Goal: Task Accomplishment & Management: Complete application form

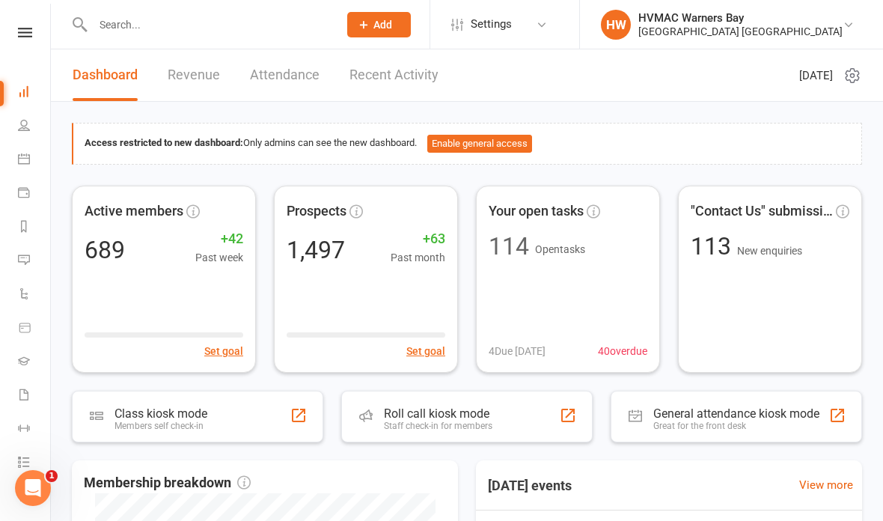
click at [10, 158] on li "Calendar" at bounding box center [25, 161] width 50 height 34
click at [22, 166] on link "Calendar" at bounding box center [35, 161] width 34 height 34
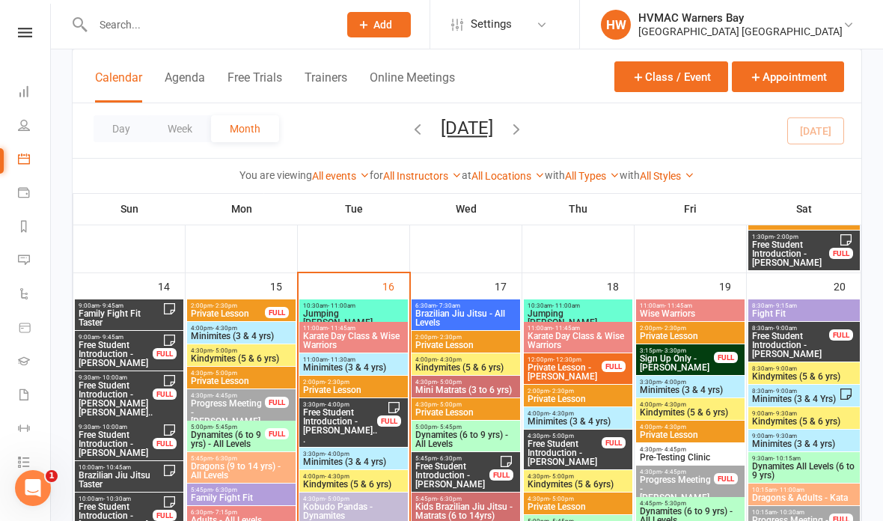
scroll to position [1556, 0]
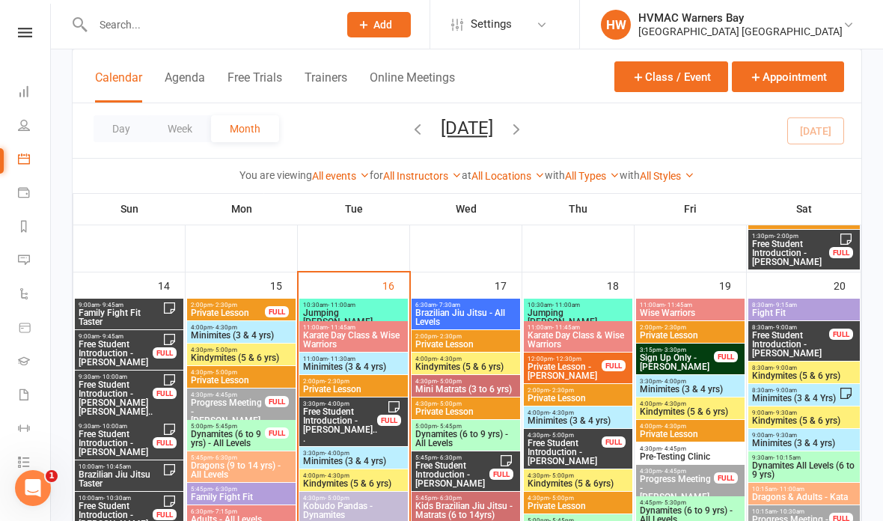
click at [349, 414] on span "Free Student Introduction - Angus Dalla, Edith Dal..." at bounding box center [340, 425] width 76 height 36
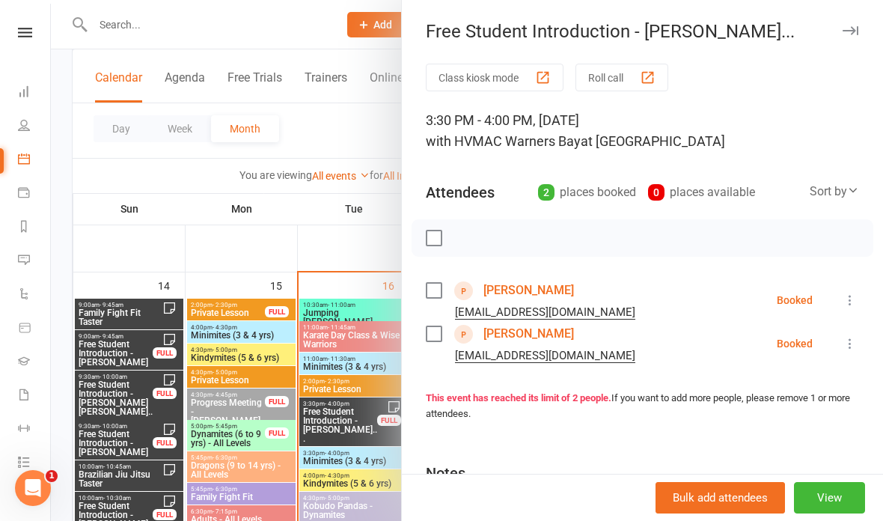
click at [531, 289] on link "Angus Dalla" at bounding box center [528, 290] width 90 height 24
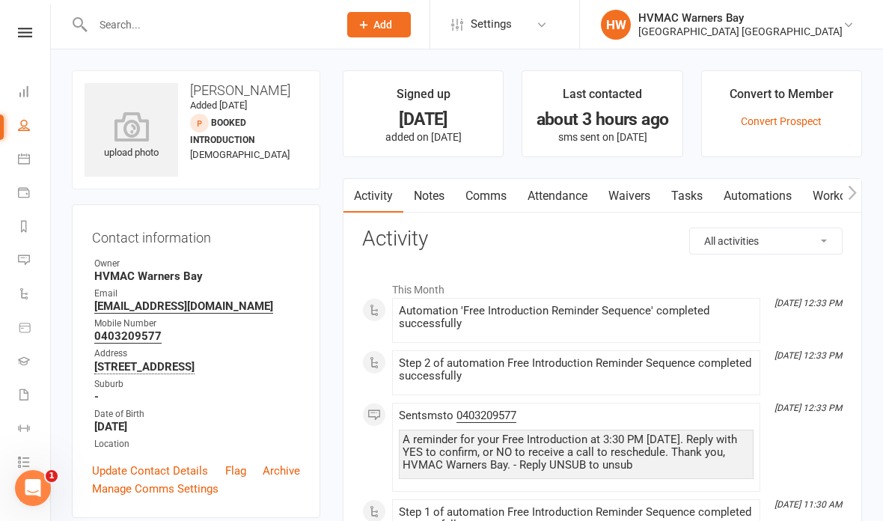
click at [640, 202] on link "Waivers" at bounding box center [629, 196] width 63 height 34
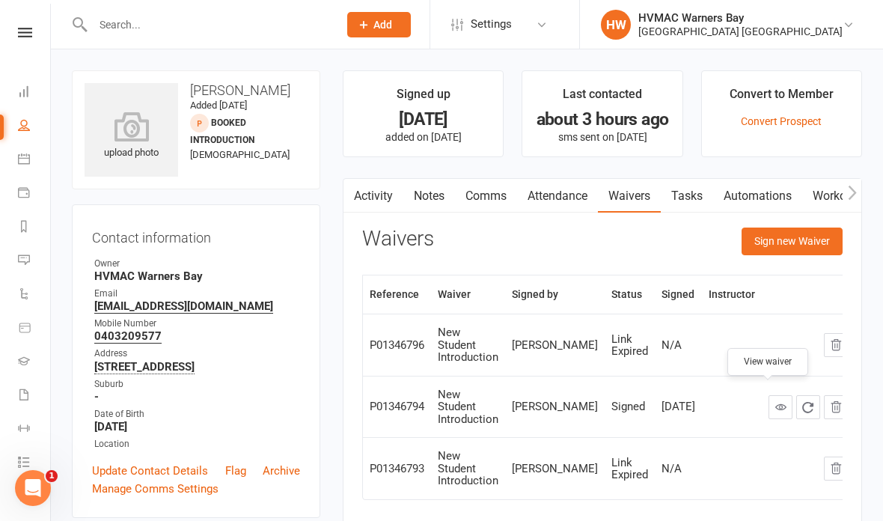
click at [775, 401] on icon at bounding box center [780, 406] width 11 height 11
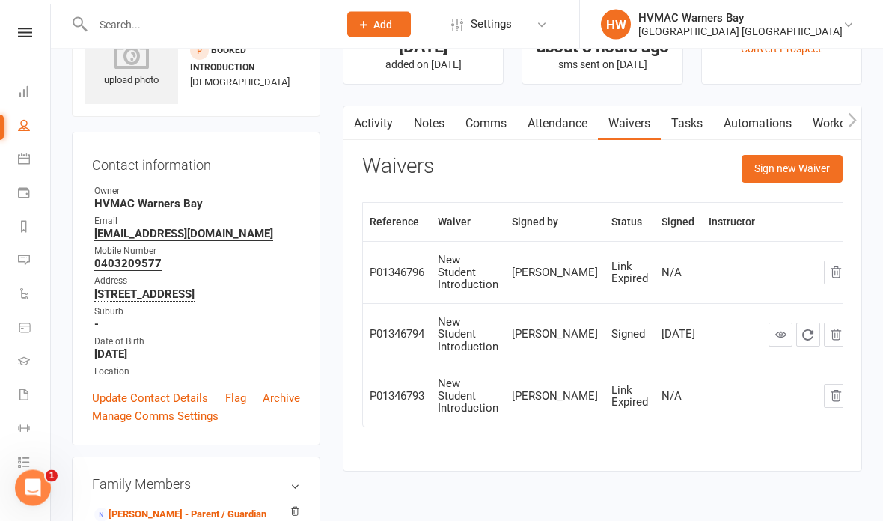
scroll to position [119, 0]
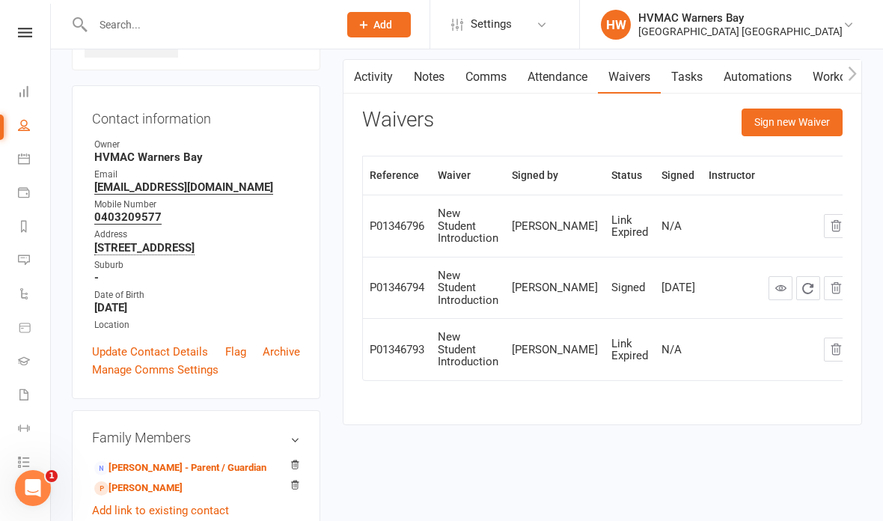
click at [185, 476] on link "Tegan Dalla - Parent / Guardian" at bounding box center [180, 468] width 172 height 16
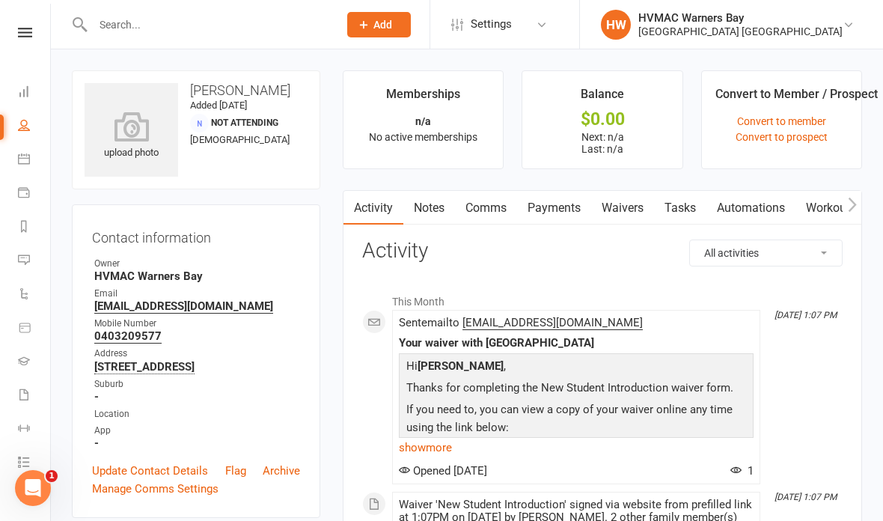
click at [619, 203] on link "Waivers" at bounding box center [622, 208] width 63 height 34
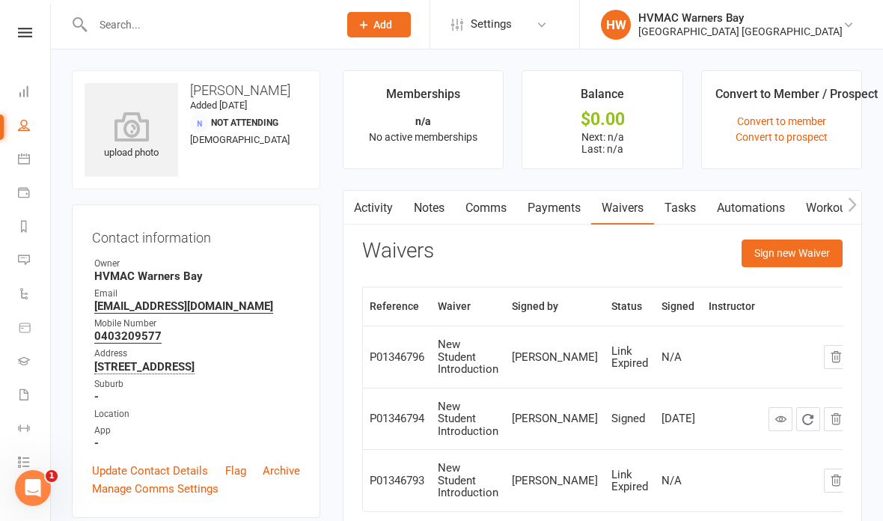
click at [802, 243] on button "Sign new Waiver" at bounding box center [791, 252] width 101 height 27
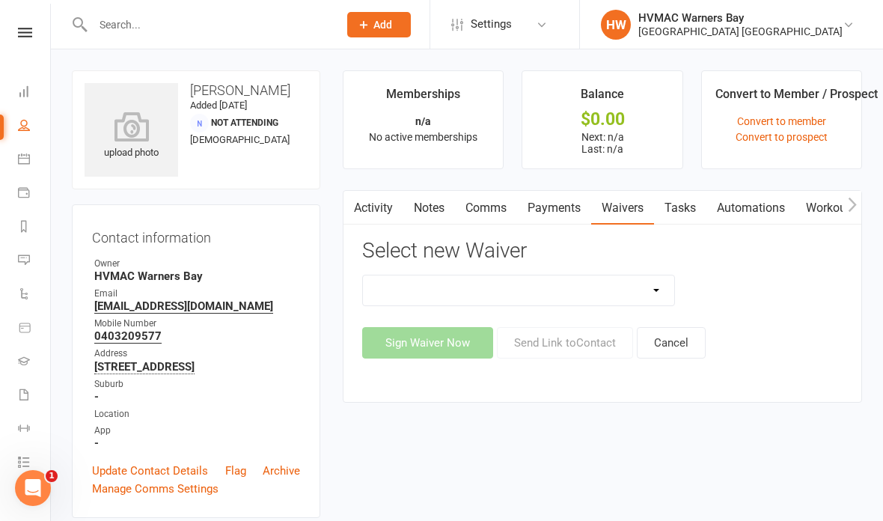
click at [552, 281] on select "Cancellation Form Cancellation Form - Kinder Kicks Fitness Challenge Goals Asse…" at bounding box center [518, 290] width 311 height 30
select select "5387"
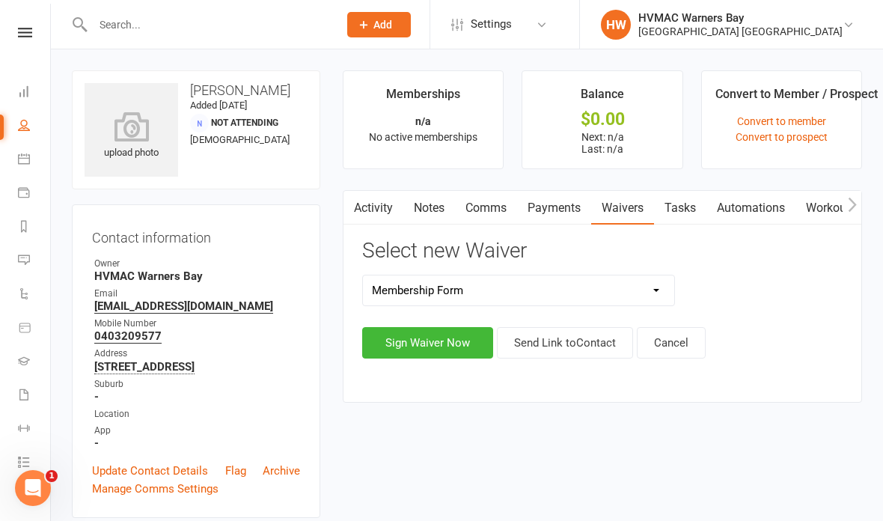
click at [427, 332] on button "Sign Waiver Now" at bounding box center [427, 342] width 131 height 31
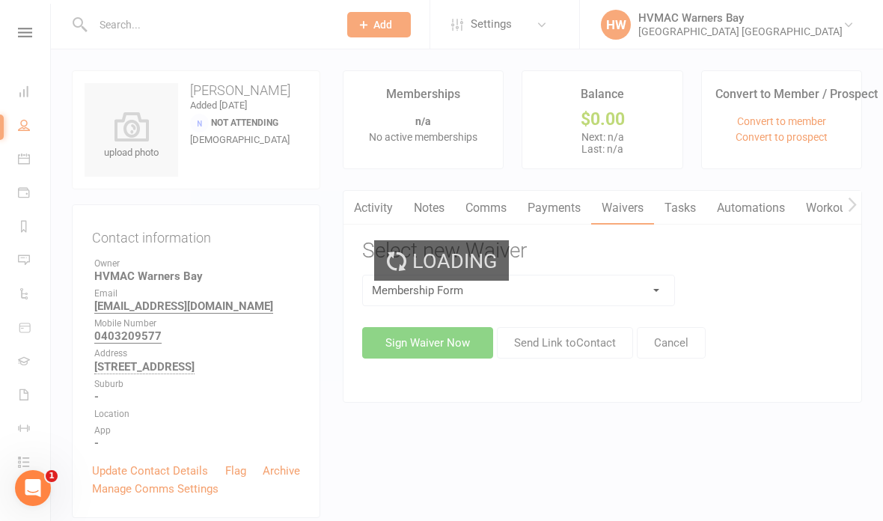
select select "bank_account"
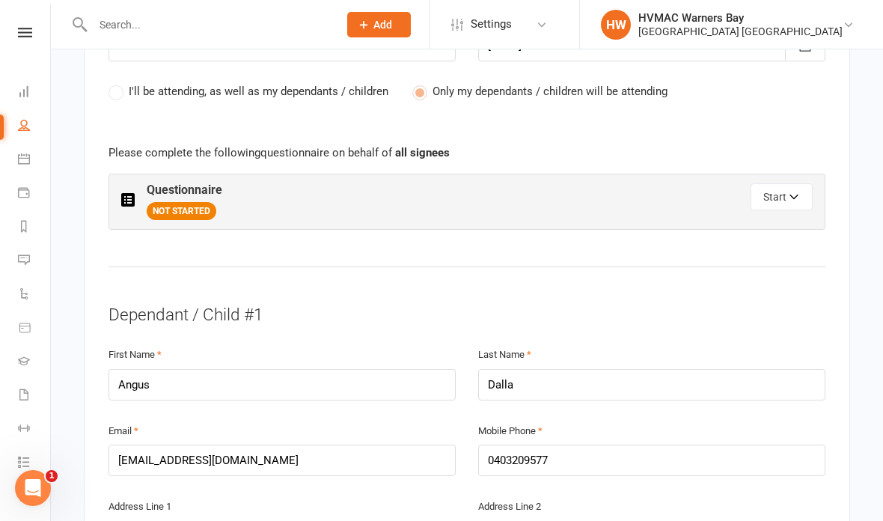
click at [773, 194] on button "Start" at bounding box center [781, 196] width 62 height 27
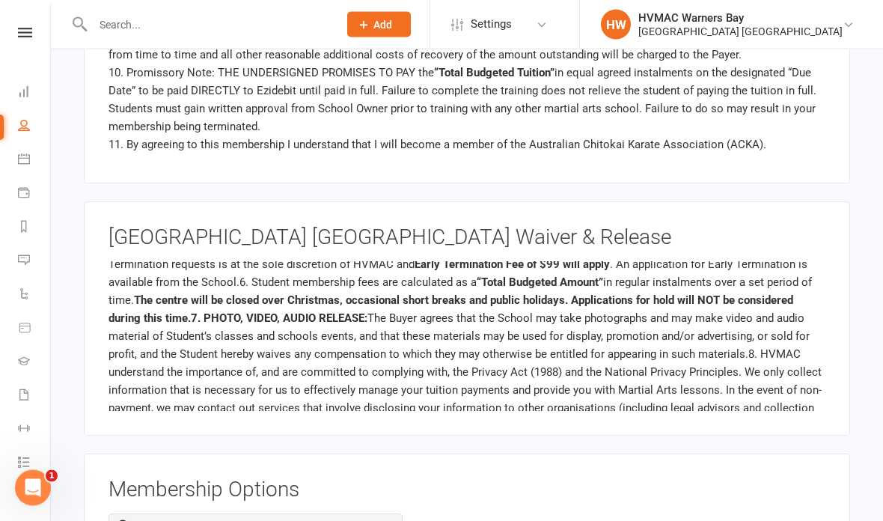
scroll to position [280, 0]
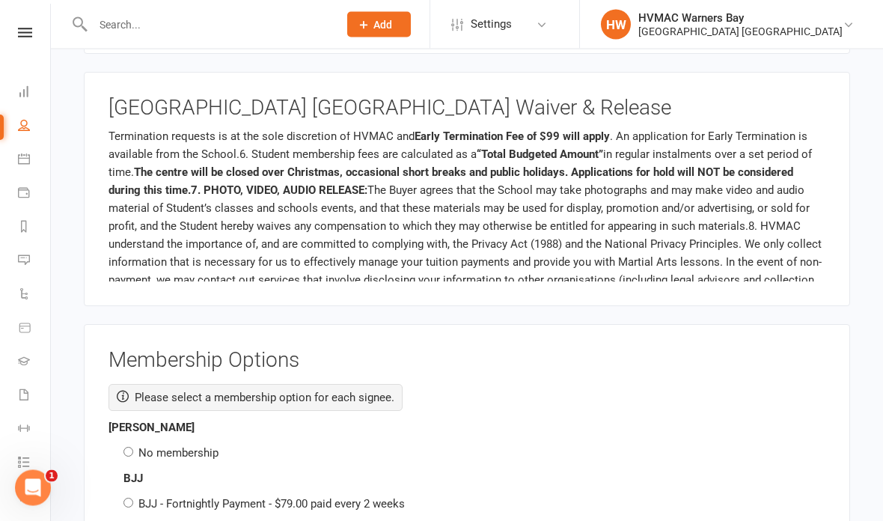
click at [128, 447] on input "No membership" at bounding box center [128, 452] width 10 height 10
radio input "true"
radio input "false"
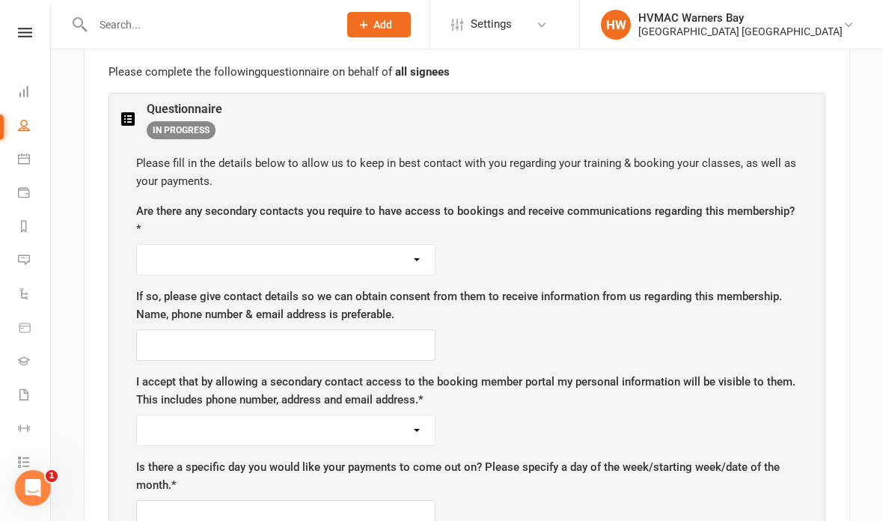
scroll to position [879, 0]
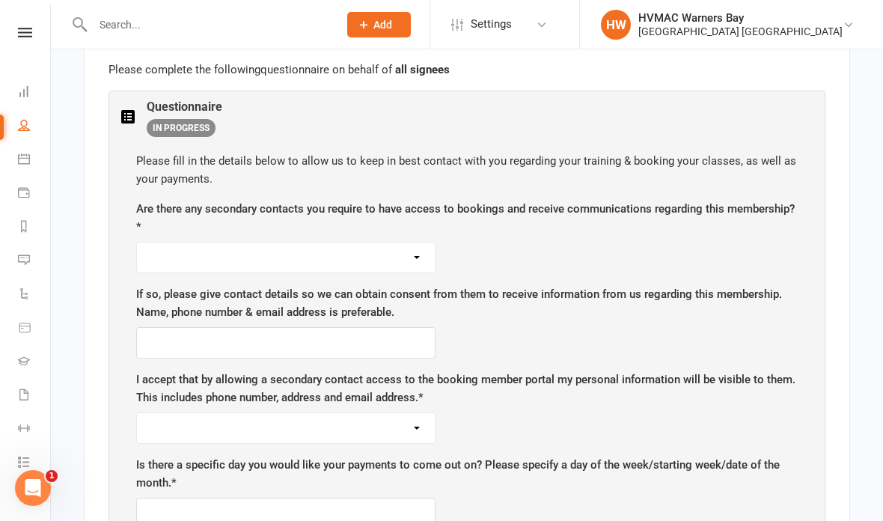
click at [170, 245] on select "Yes No" at bounding box center [286, 257] width 298 height 30
select select "Yes"
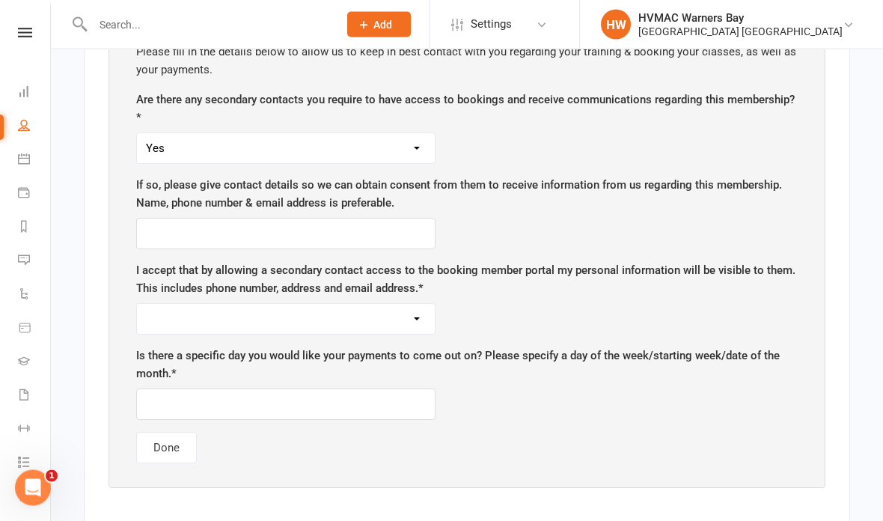
scroll to position [988, 0]
click at [340, 221] on input "text" at bounding box center [285, 233] width 299 height 31
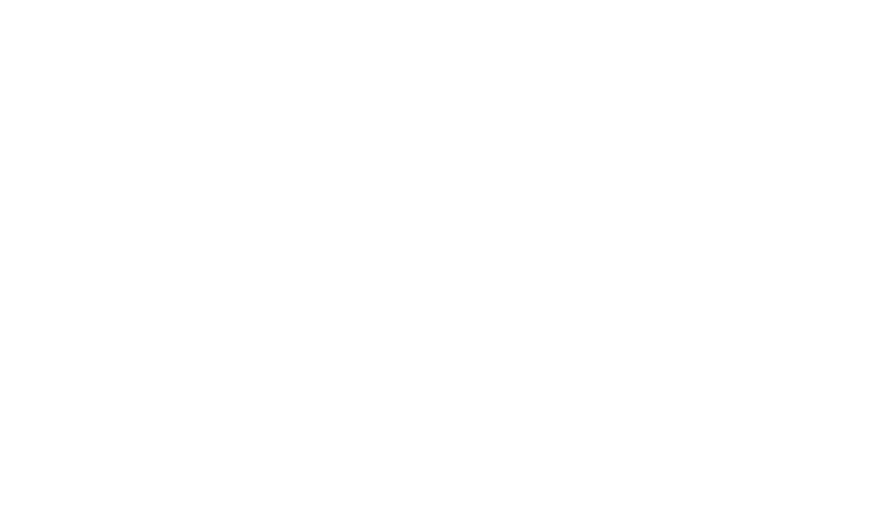
scroll to position [1495, 0]
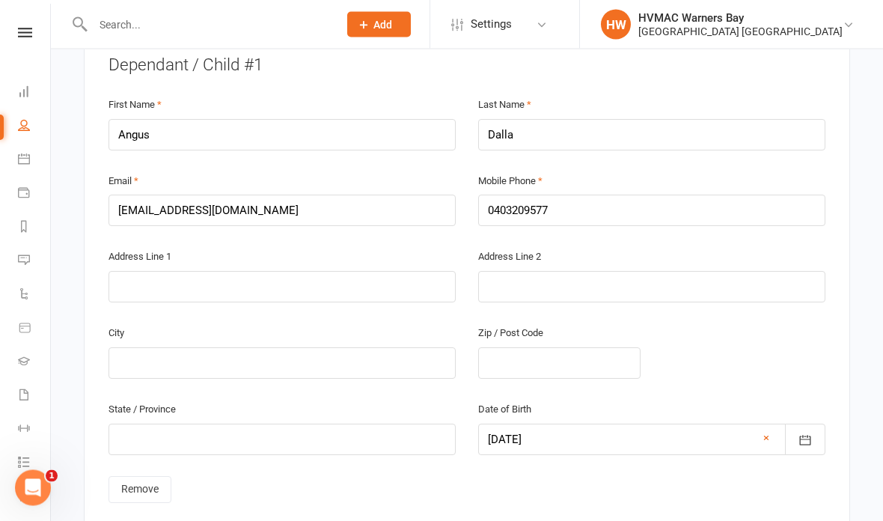
type input "Dan Creevey,"
click at [608, 120] on input "Dalla" at bounding box center [651, 135] width 347 height 31
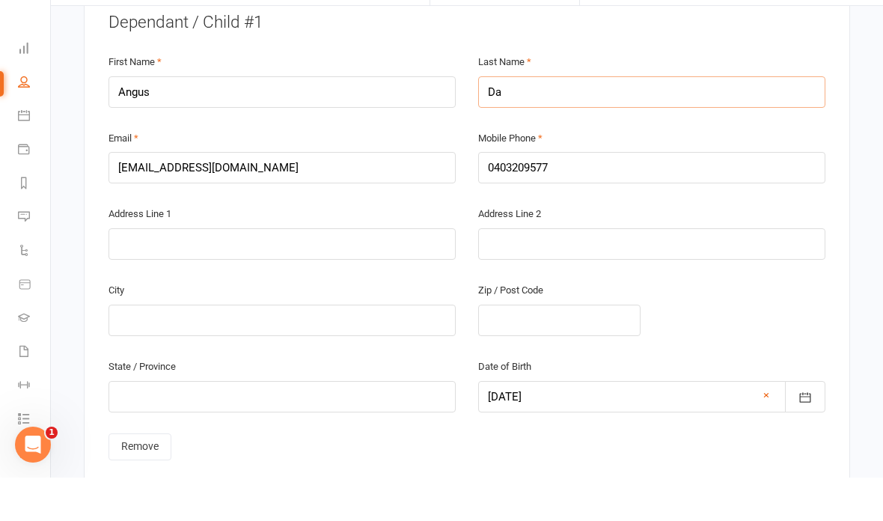
type input "D"
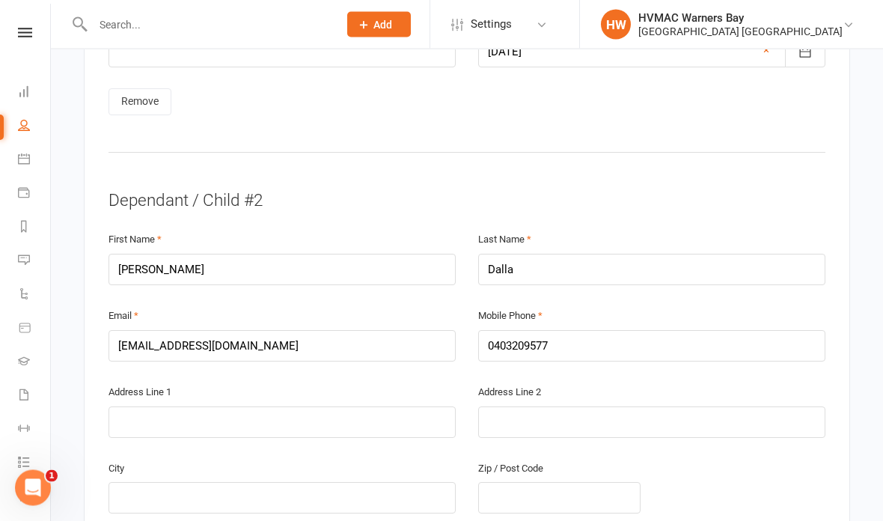
scroll to position [1895, 0]
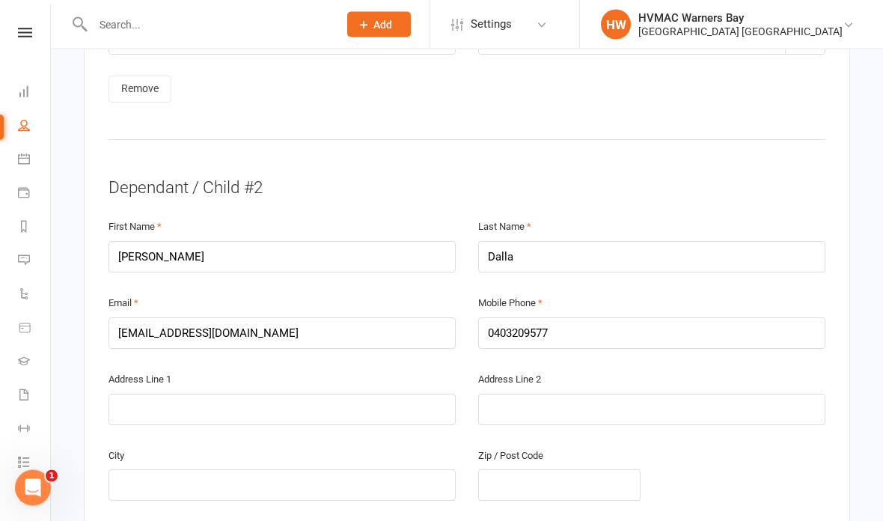
type input "Creevey"
click at [588, 242] on input "Dalla" at bounding box center [651, 257] width 347 height 31
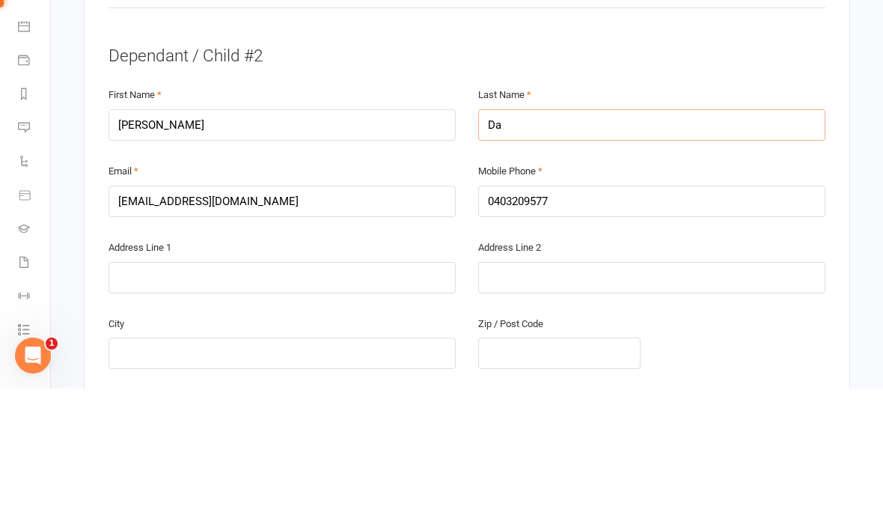
type input "D"
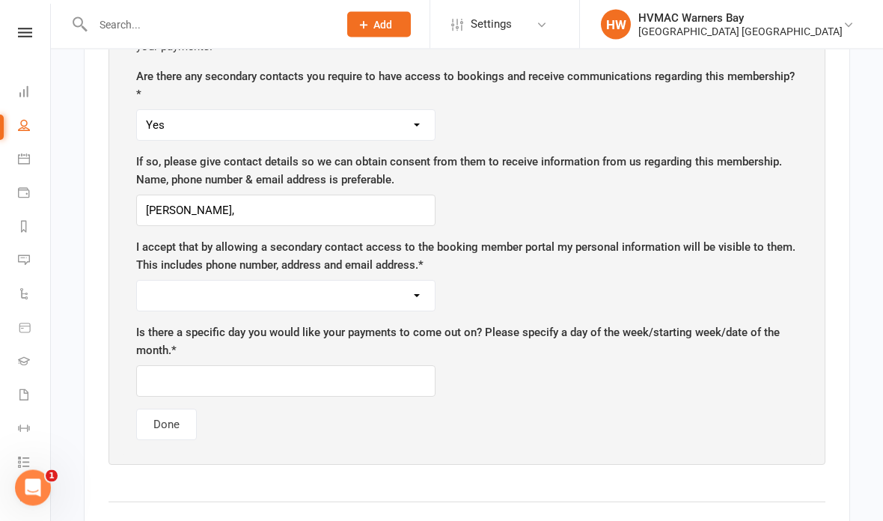
scroll to position [1017, 0]
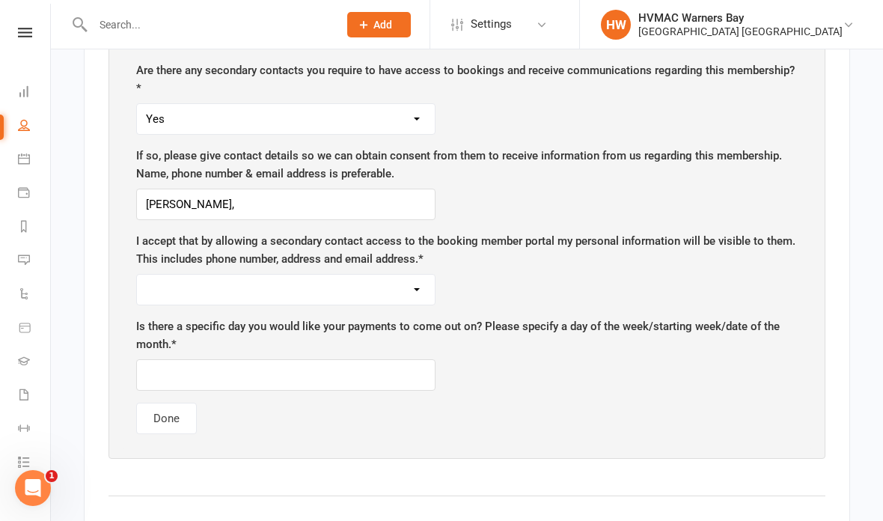
type input "Creevey"
click at [356, 194] on input "Dan Creevey," at bounding box center [285, 203] width 299 height 31
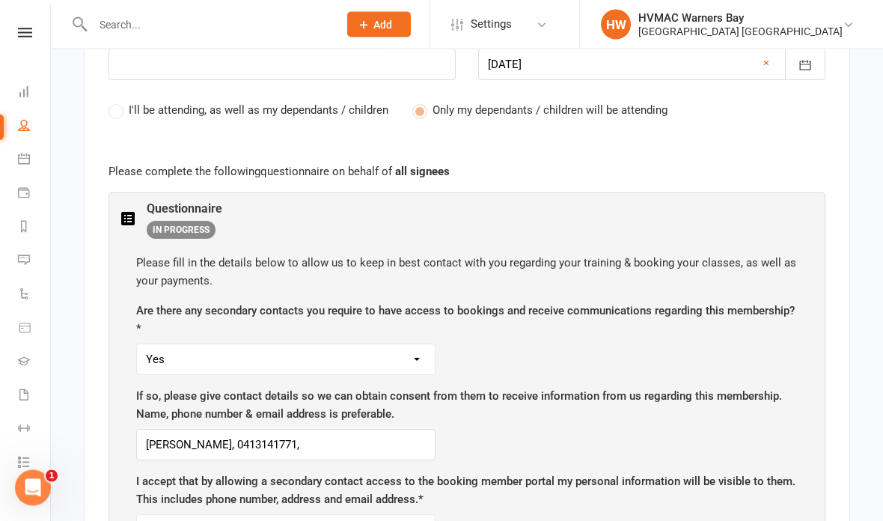
scroll to position [855, 0]
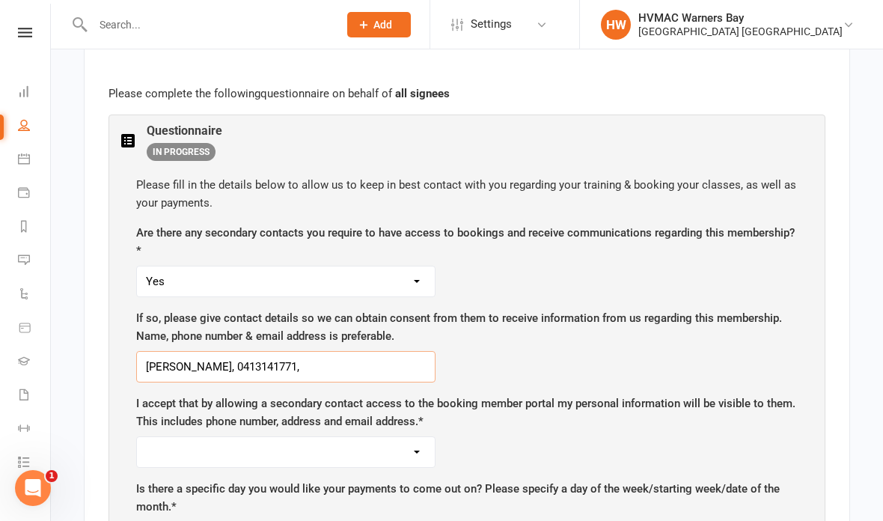
click at [343, 351] on input "Dan Creevey, 0413141771," at bounding box center [285, 366] width 299 height 31
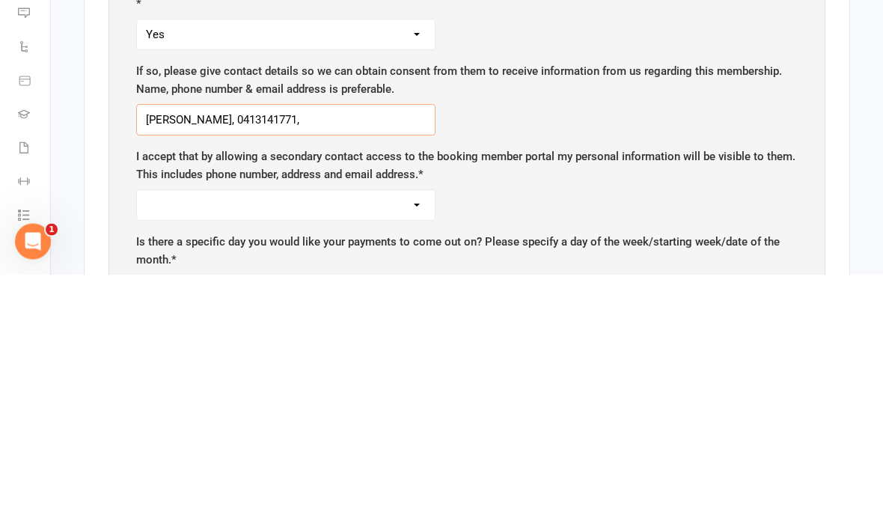
click at [330, 351] on input "Dan Creevey, 0413141771," at bounding box center [285, 366] width 299 height 31
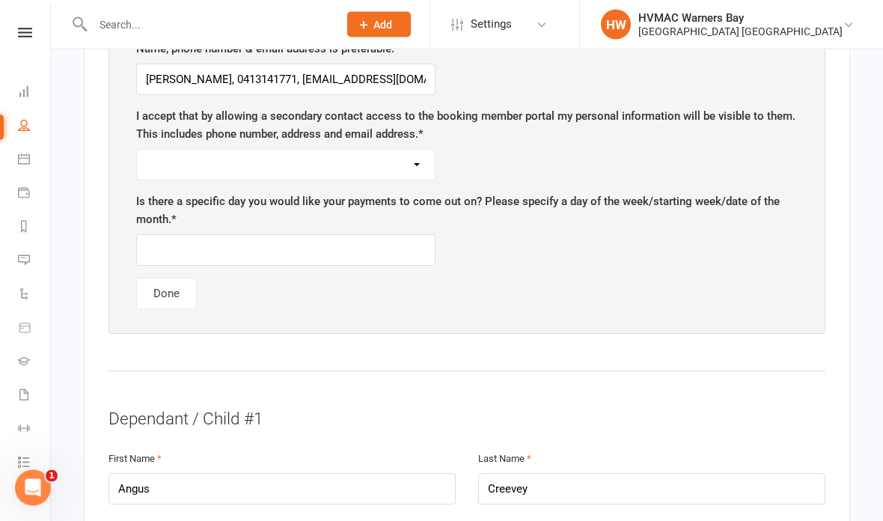
scroll to position [1142, 0]
type input "Dan Creevey, 0413141771, tegananddan21@gmail.com"
click at [364, 156] on select "Yes No" at bounding box center [286, 165] width 298 height 30
select select "Yes"
click at [171, 234] on input "text" at bounding box center [285, 249] width 299 height 31
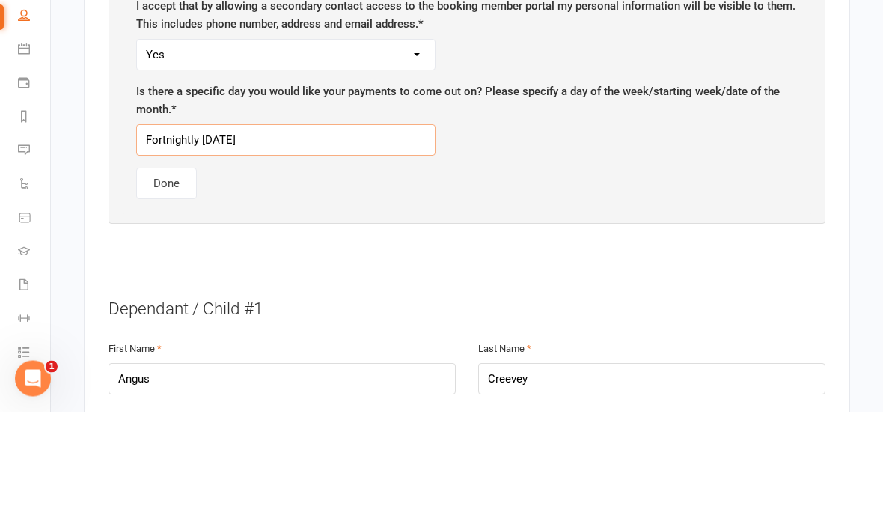
type input "Fortnightly Thursdays"
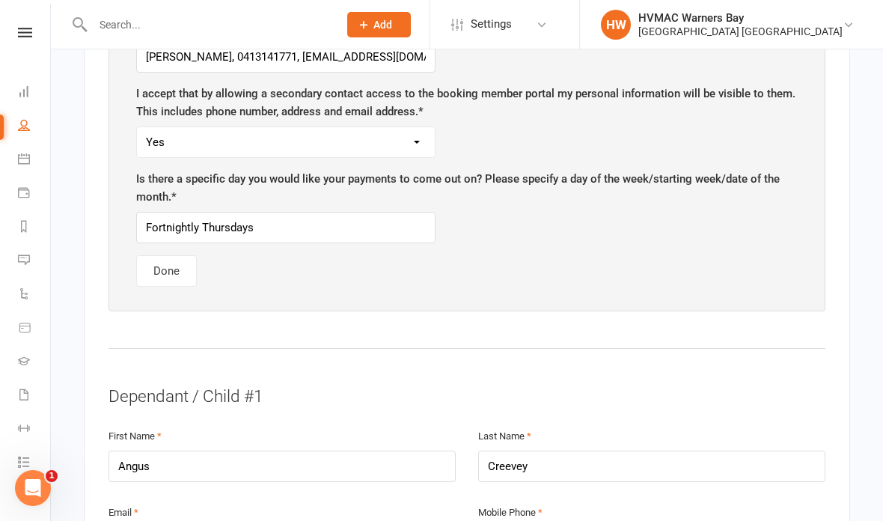
scroll to position [1149, 0]
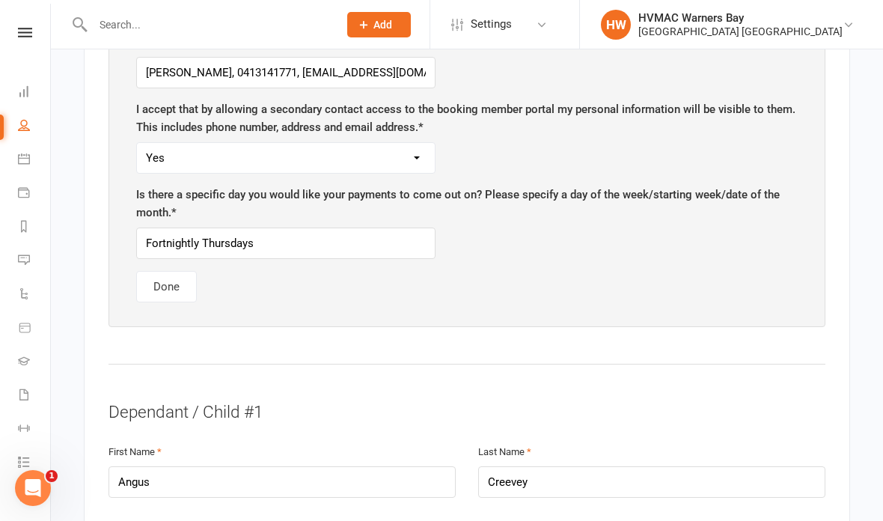
click at [165, 274] on button "Done" at bounding box center [166, 286] width 61 height 31
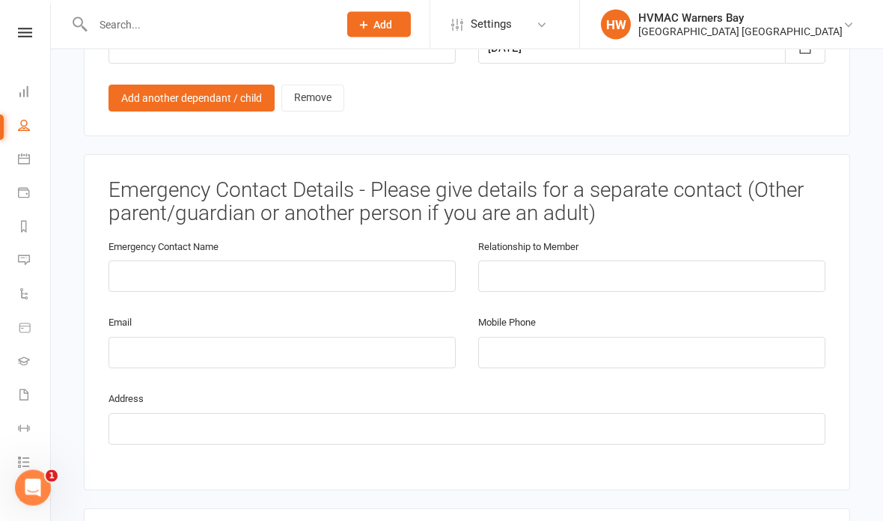
scroll to position [1960, 0]
click at [149, 260] on input "text" at bounding box center [281, 275] width 347 height 31
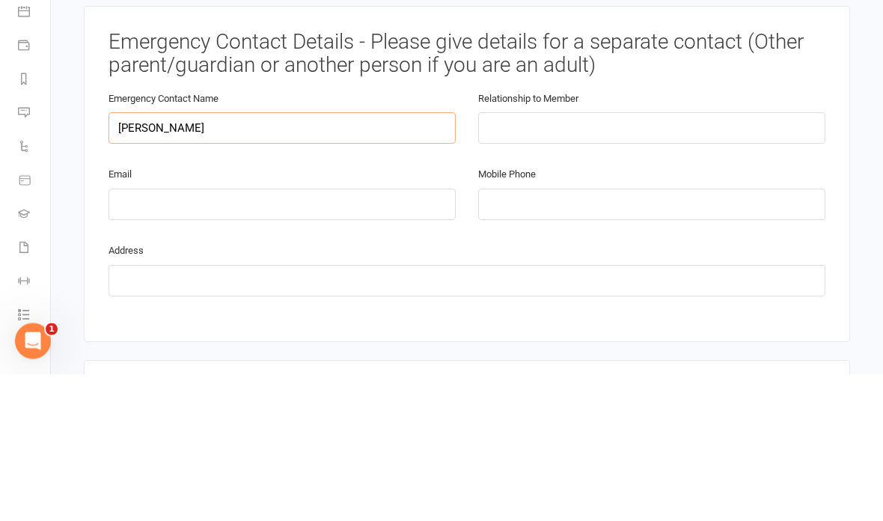
type input "Dan Creevey"
click at [587, 260] on input "text" at bounding box center [651, 275] width 347 height 31
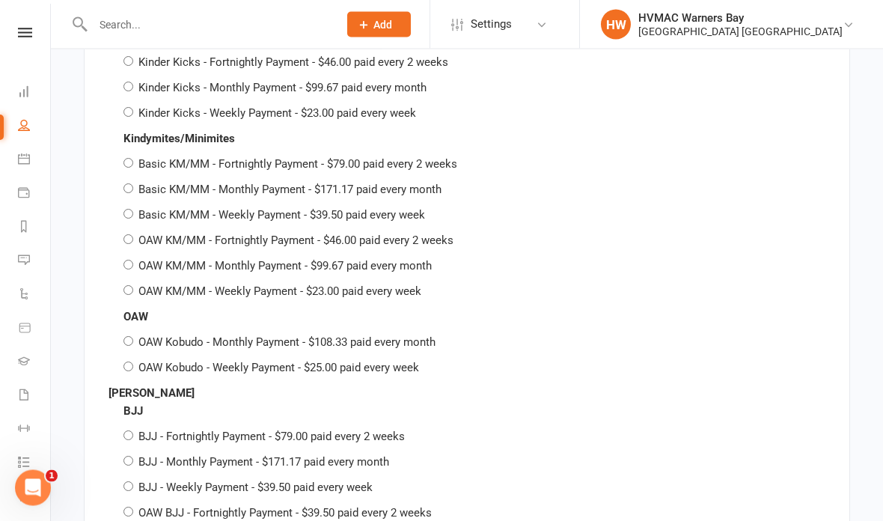
scroll to position [4428, 0]
type input "Father"
click at [132, 234] on input "OAW KM/MM - Fortnightly Payment - $46.00 paid every 2 weeks" at bounding box center [128, 239] width 10 height 10
radio input "true"
radio input "false"
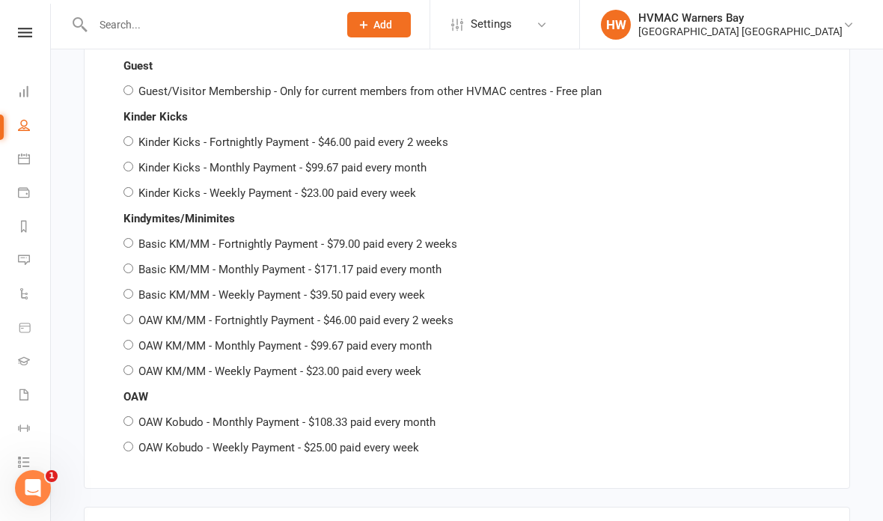
scroll to position [5205, 0]
click at [130, 315] on input "OAW KM/MM - Fortnightly Payment - $46.00 paid every 2 weeks" at bounding box center [128, 320] width 10 height 10
radio input "true"
radio input "false"
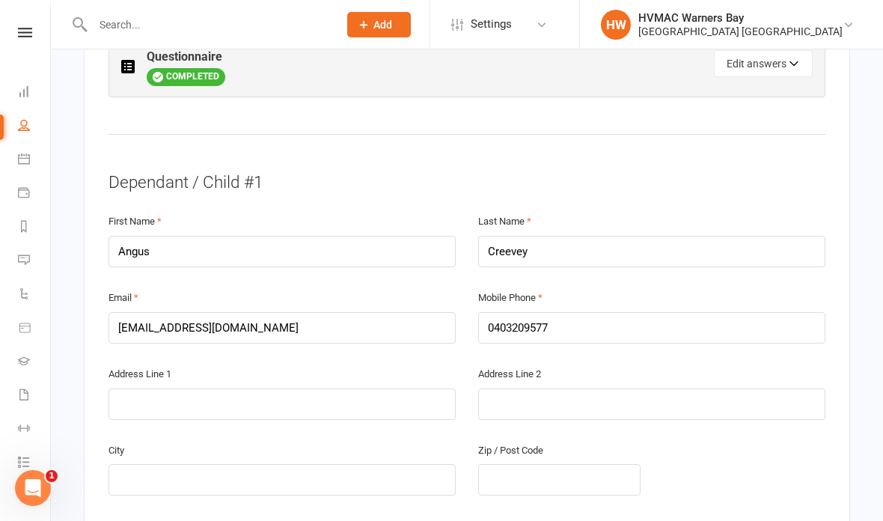
scroll to position [883, 0]
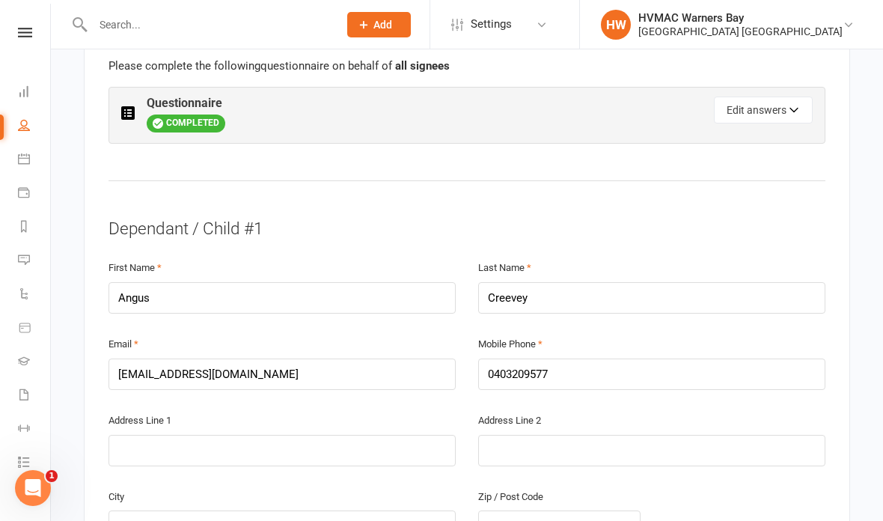
click at [749, 96] on button "Edit answers" at bounding box center [762, 109] width 99 height 27
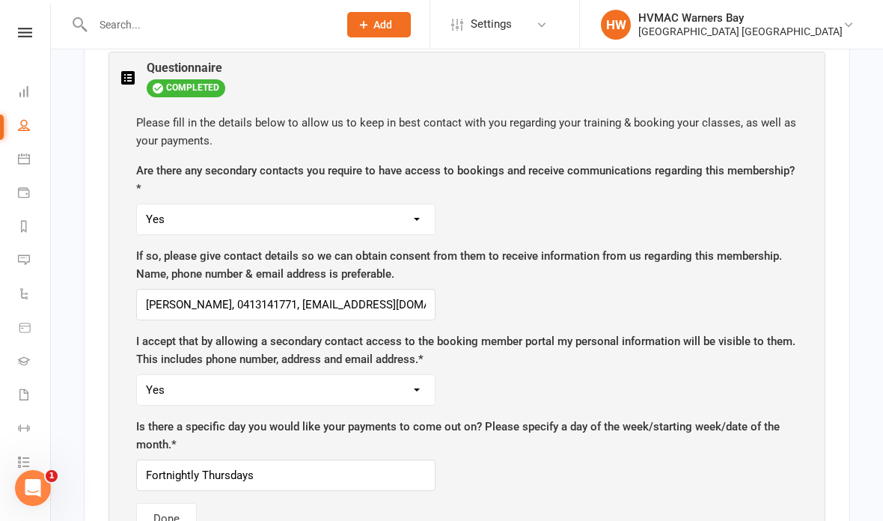
scroll to position [921, 0]
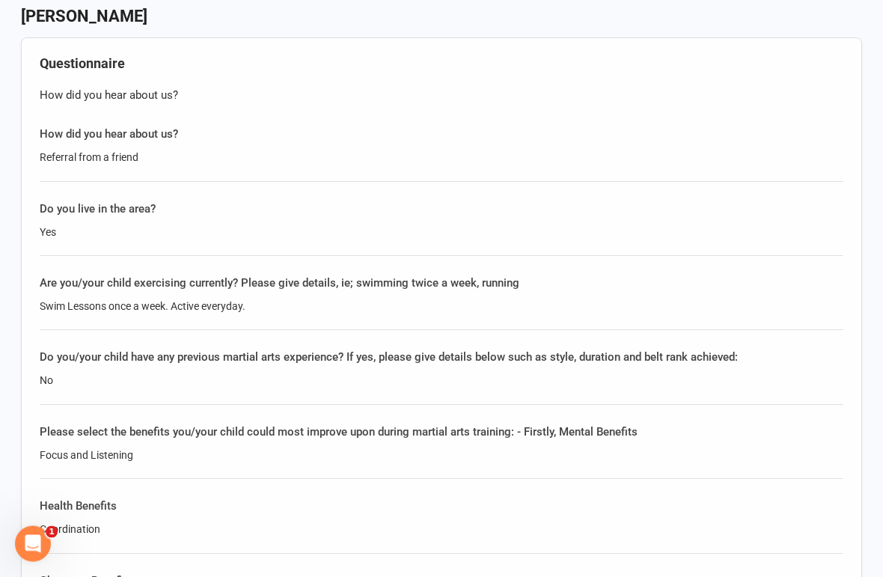
scroll to position [1603, 0]
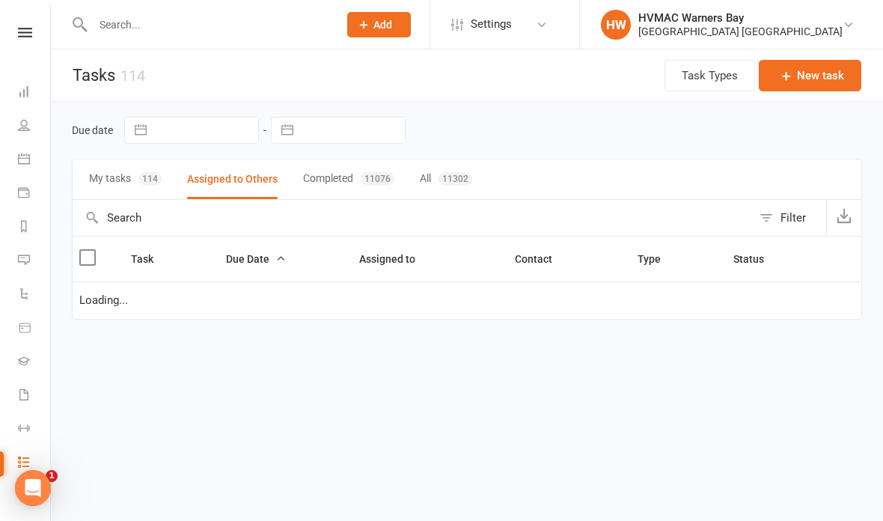
select select "started"
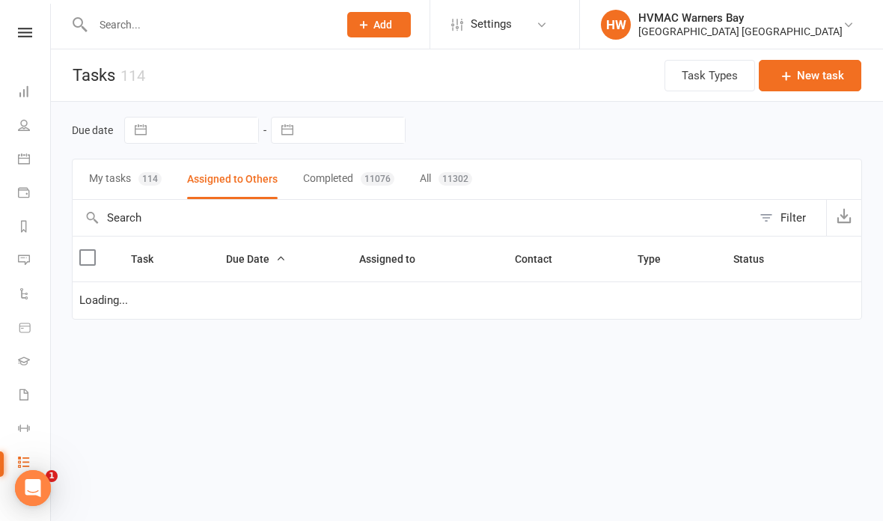
select select "started"
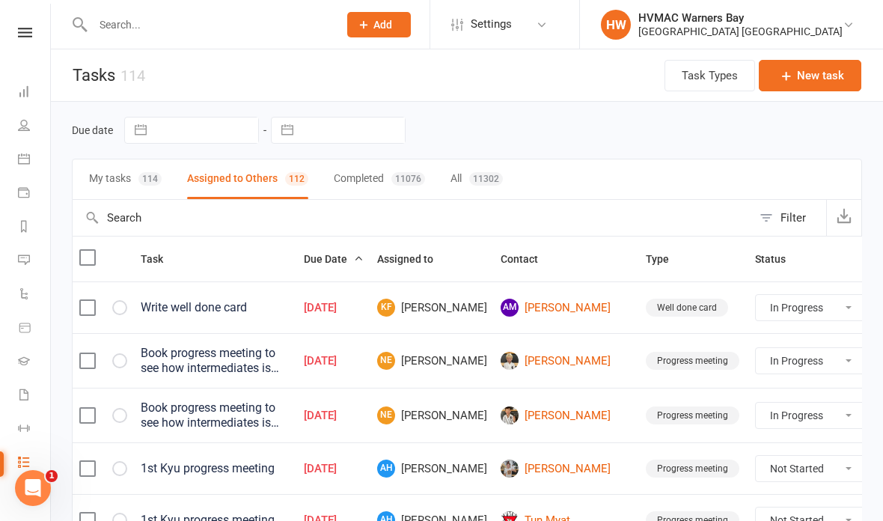
click at [25, 153] on icon at bounding box center [24, 159] width 12 height 12
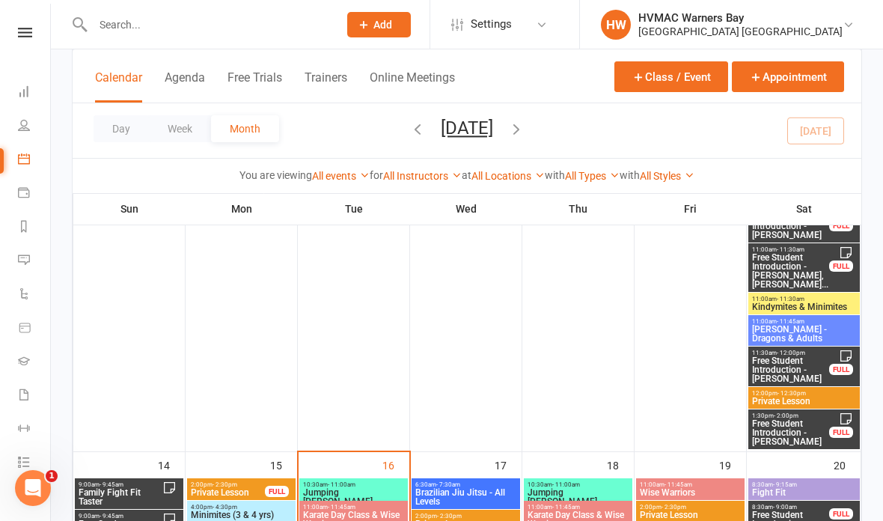
scroll to position [1375, 0]
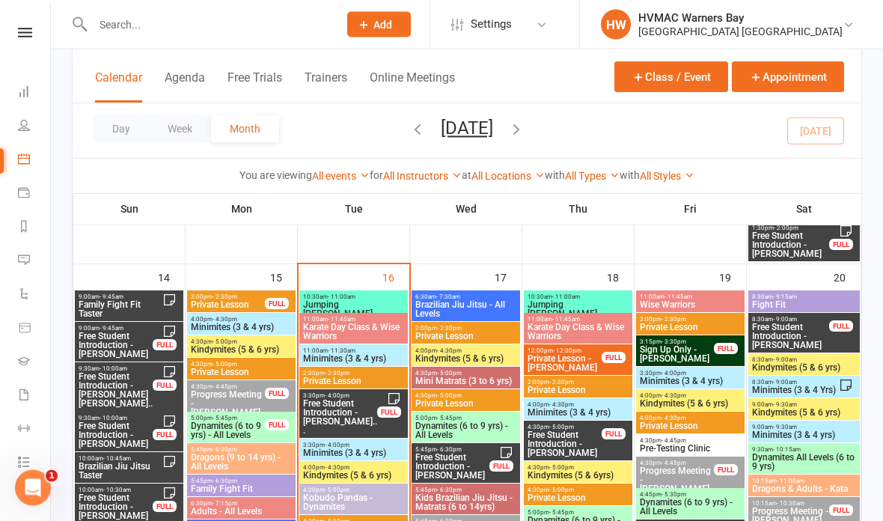
click at [350, 411] on span "Free Student Introduction - Angus Dalla, Edith Dal..." at bounding box center [340, 417] width 76 height 36
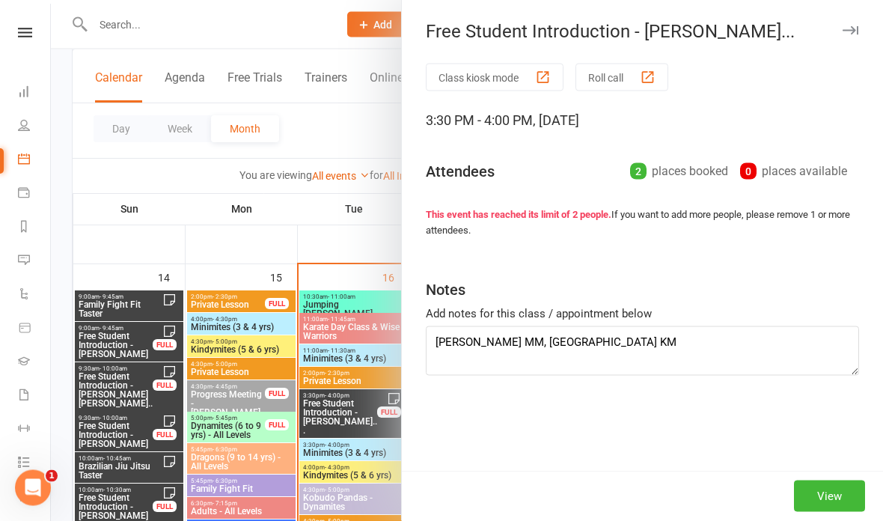
scroll to position [1564, 0]
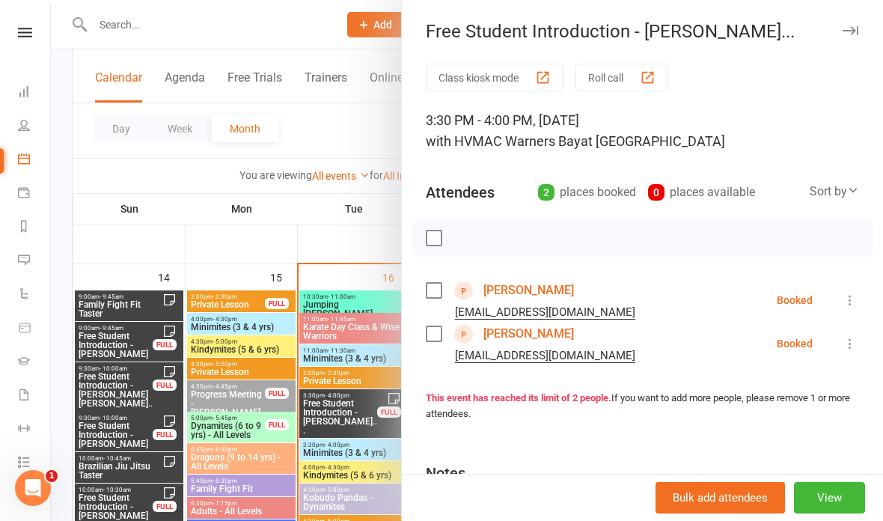
click at [156, 239] on div at bounding box center [467, 260] width 832 height 521
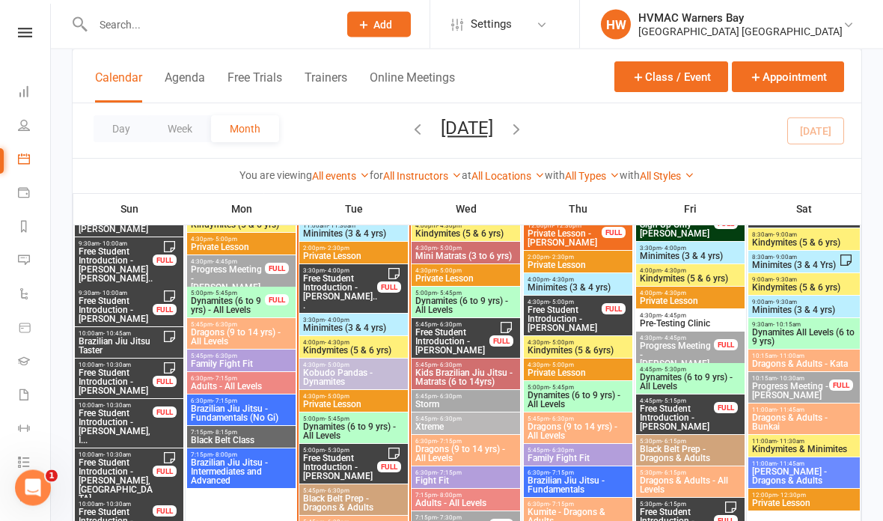
scroll to position [1687, 0]
